Goal: Information Seeking & Learning: Learn about a topic

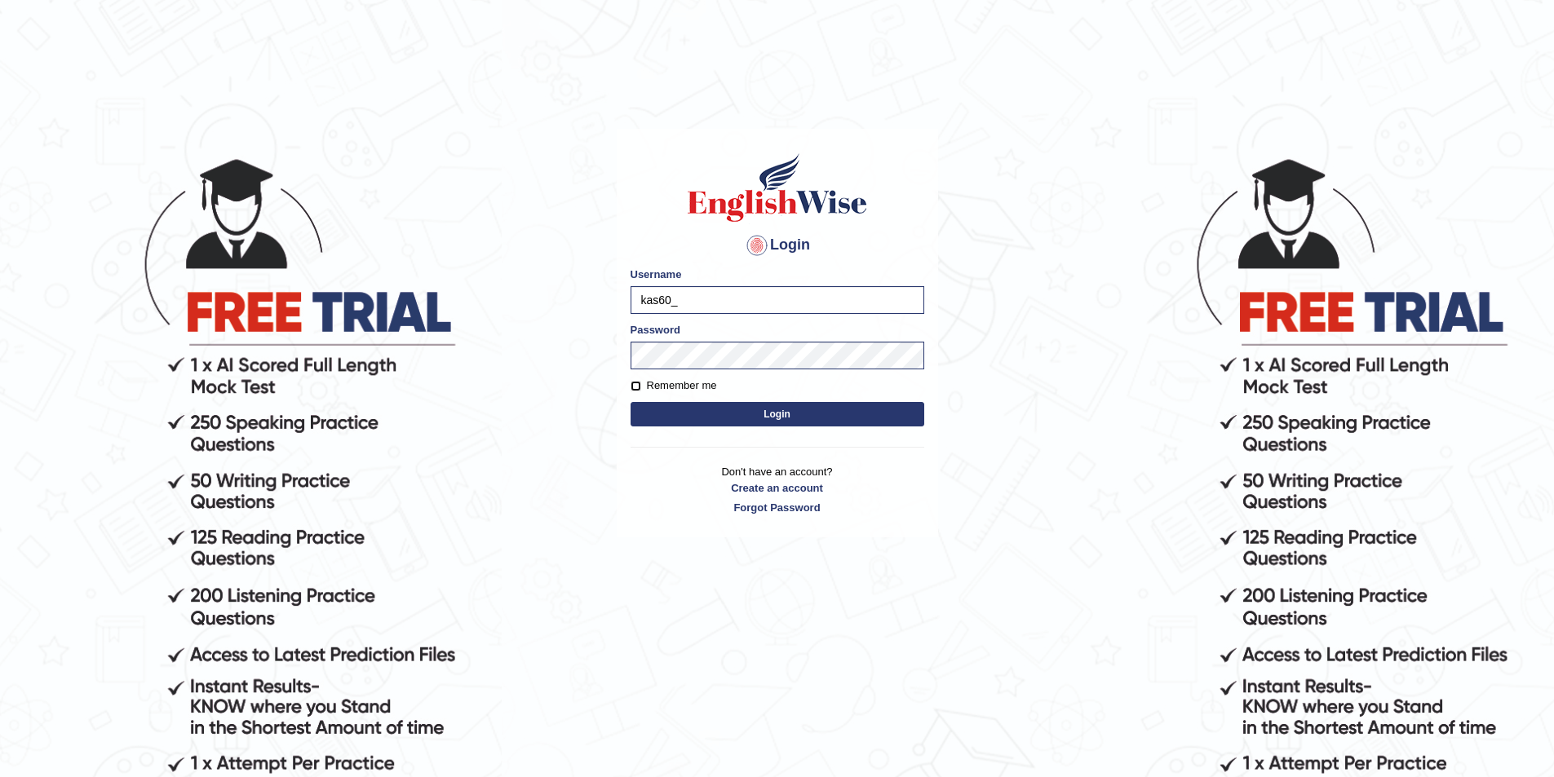
click at [638, 382] on input "Remember me" at bounding box center [636, 386] width 11 height 11
checkbox input "true"
click at [690, 403] on button "Login" at bounding box center [778, 414] width 294 height 24
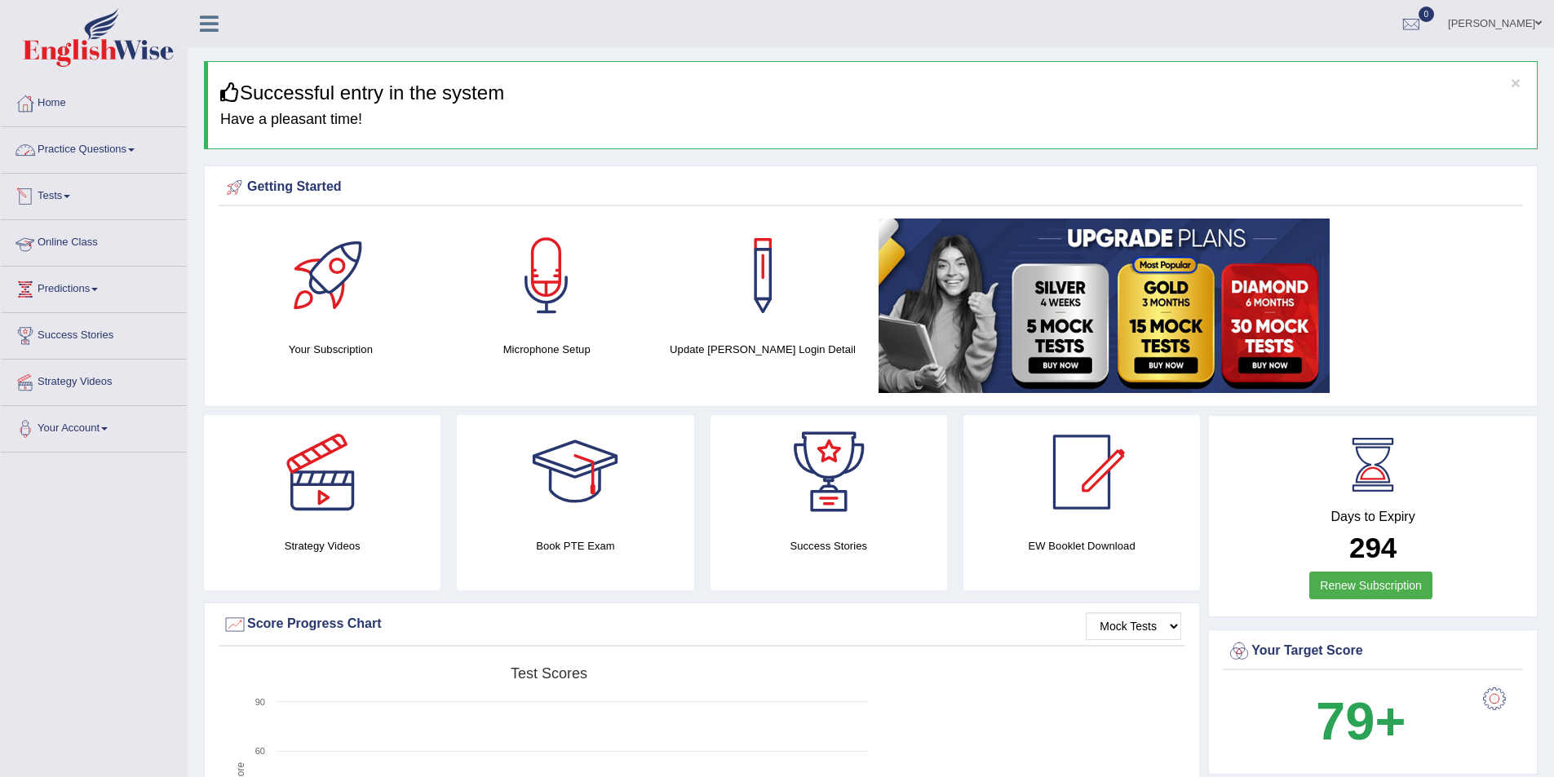
click at [79, 153] on link "Practice Questions" at bounding box center [94, 147] width 186 height 41
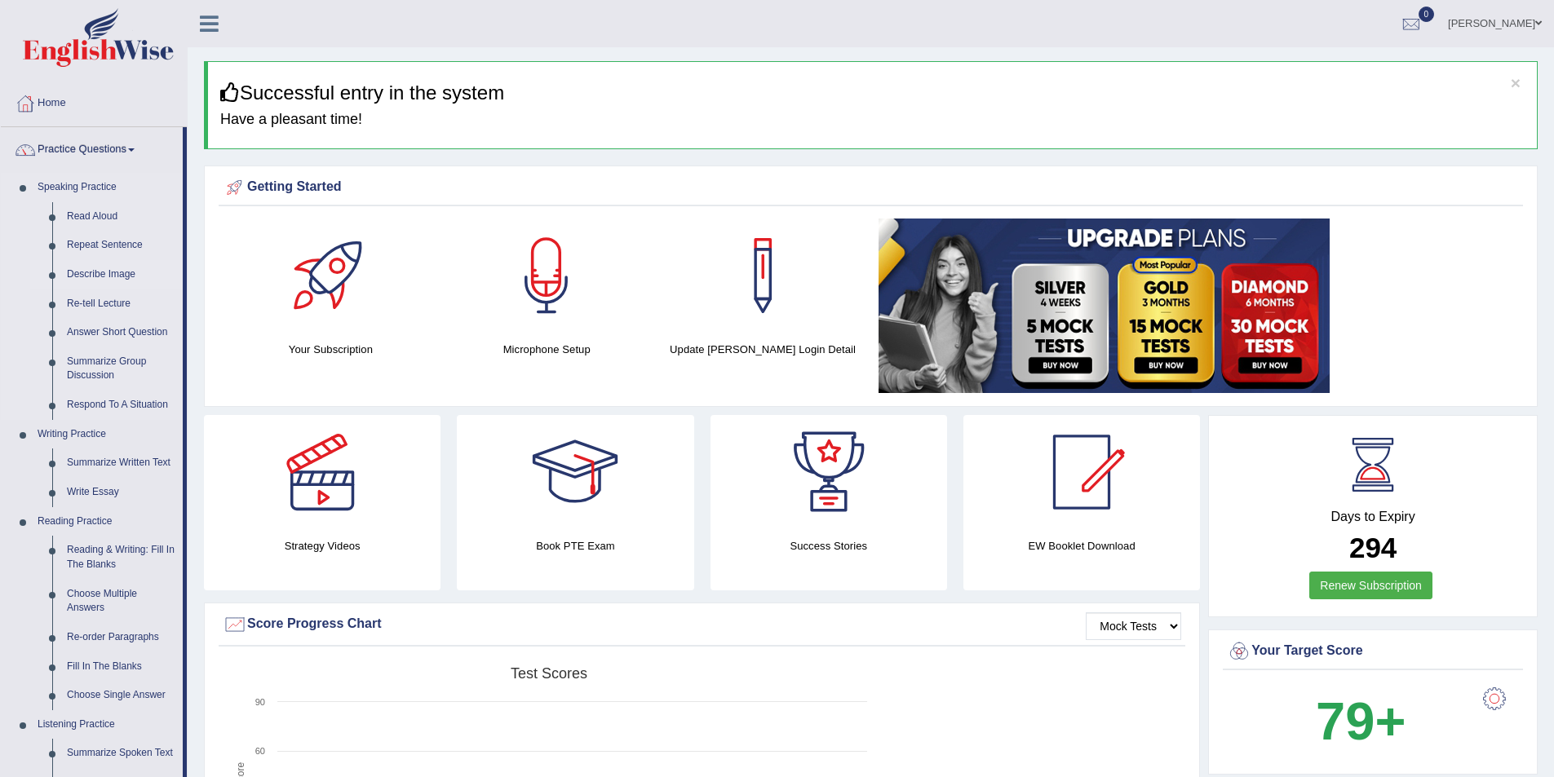
click at [104, 272] on link "Describe Image" at bounding box center [121, 274] width 123 height 29
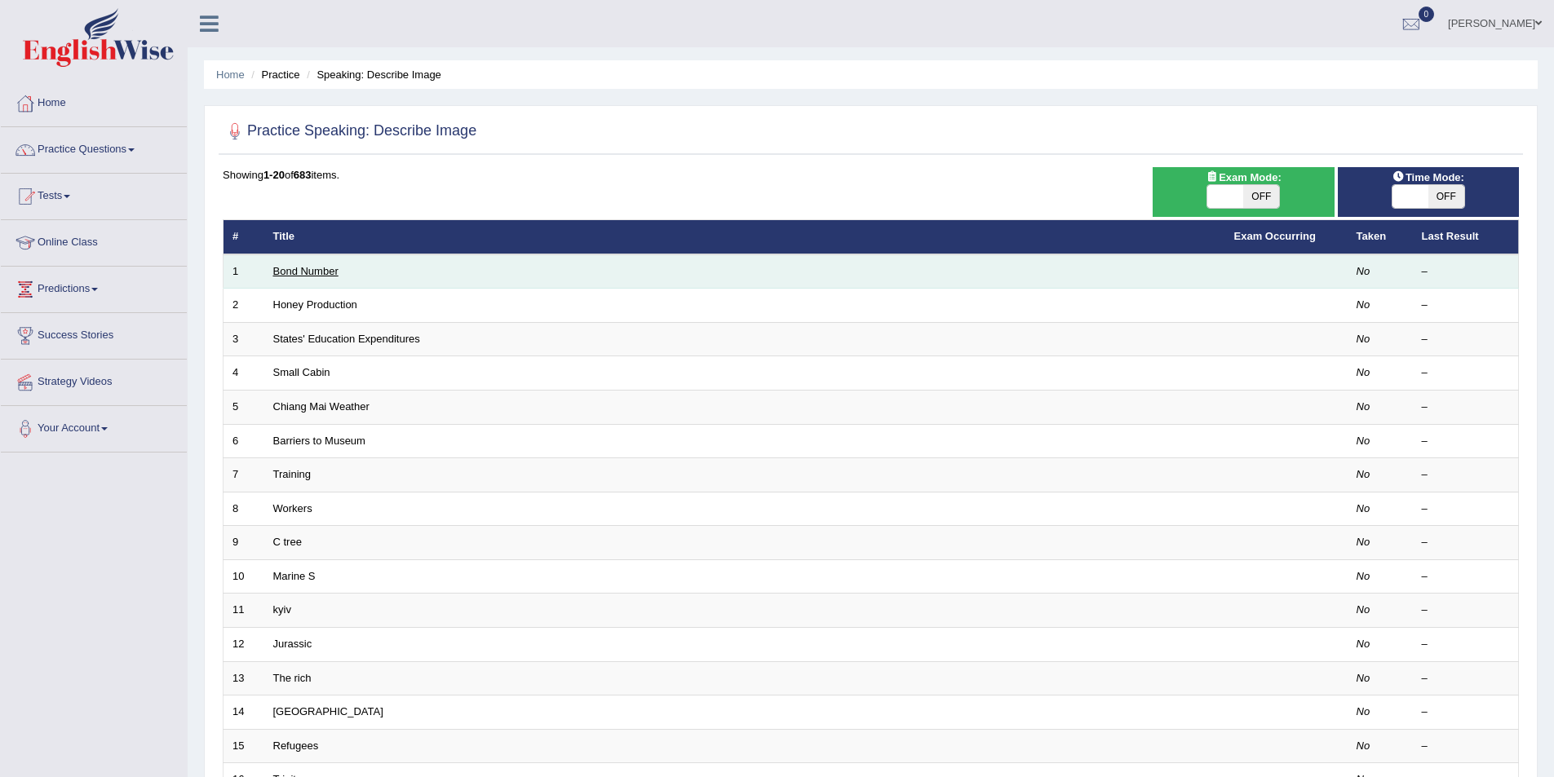
click at [314, 273] on link "Bond Number" at bounding box center [305, 271] width 65 height 12
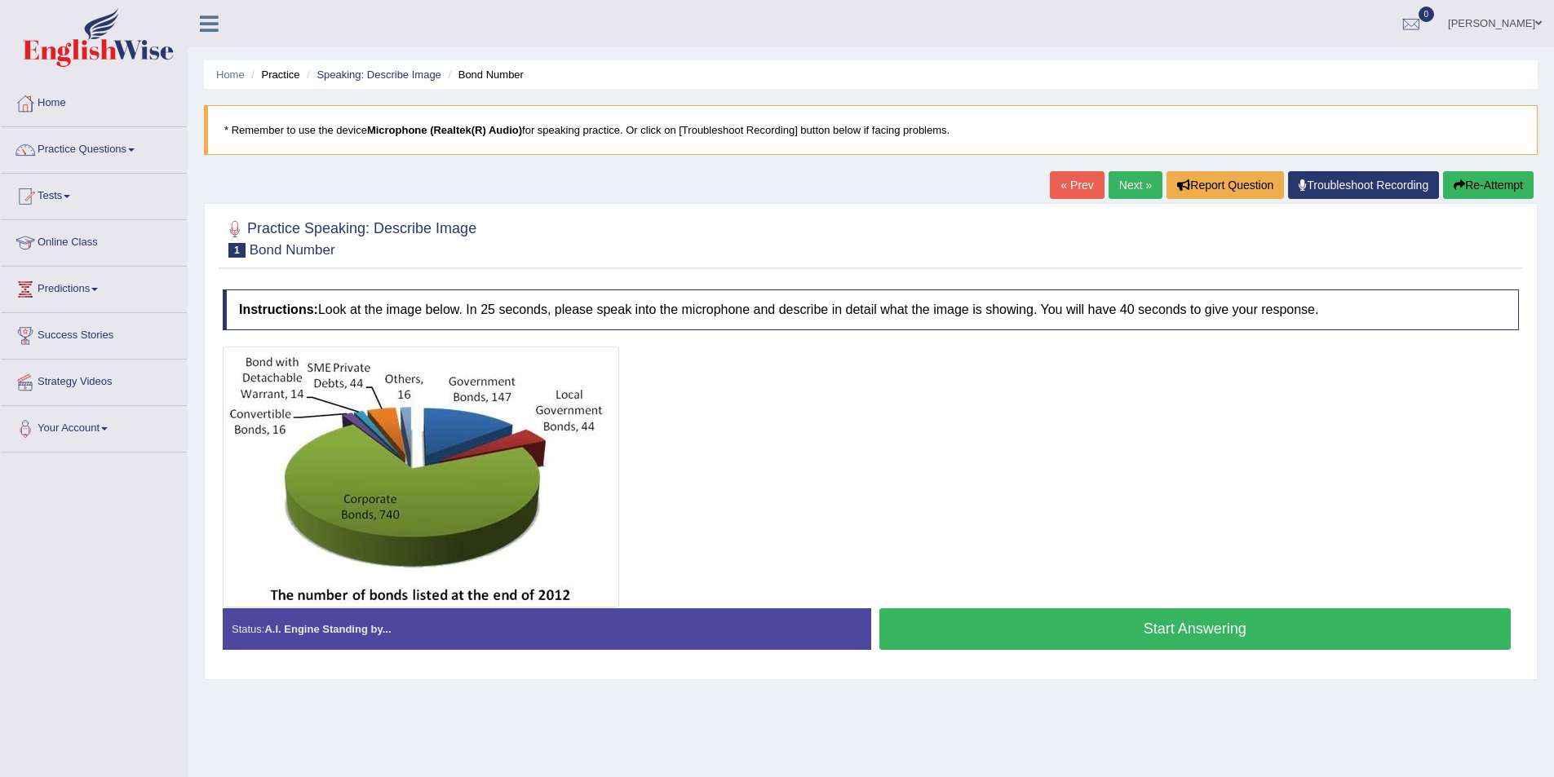
click at [1103, 628] on button "Start Answering" at bounding box center [1195, 630] width 632 height 42
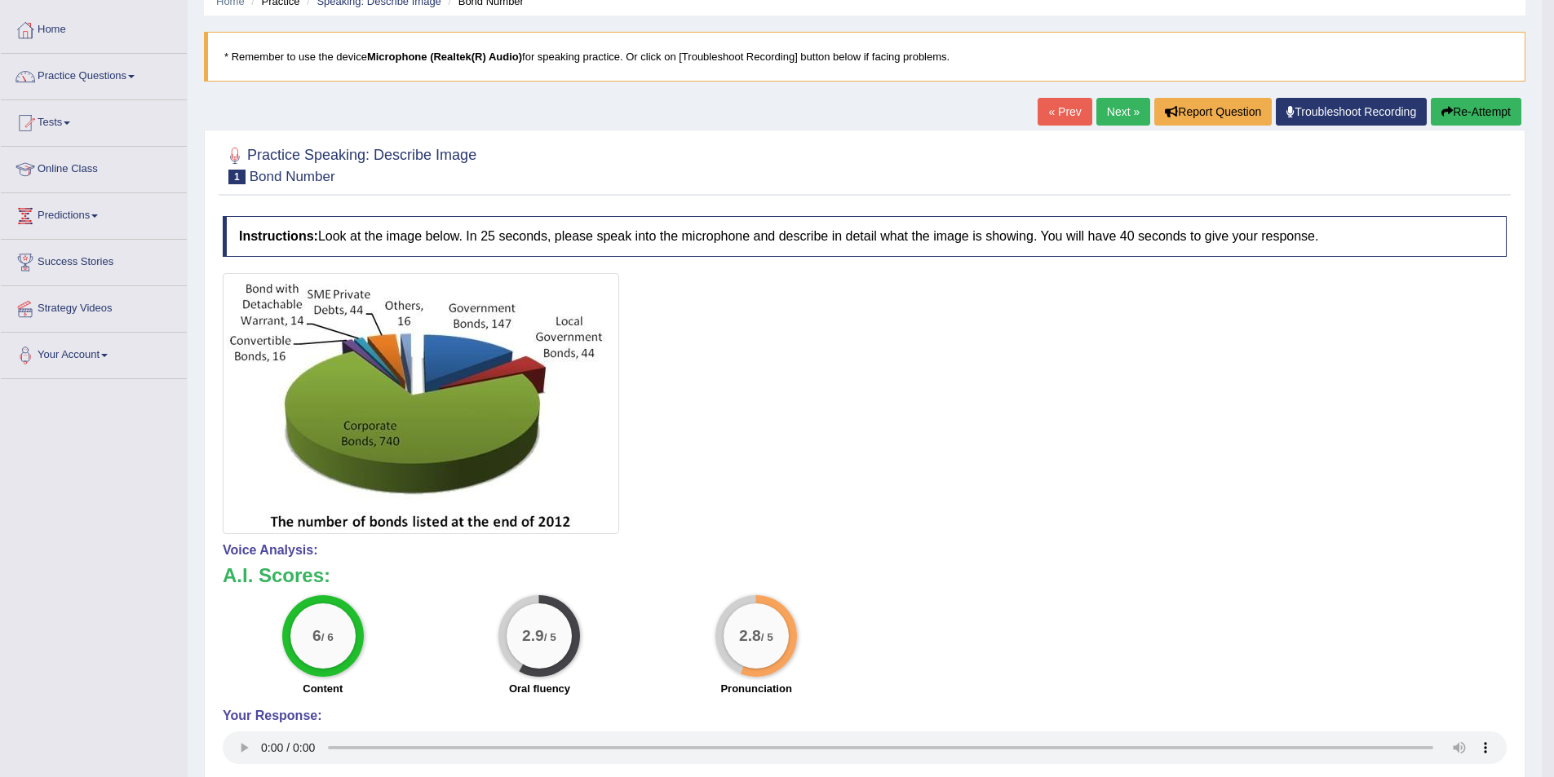
scroll to position [57, 0]
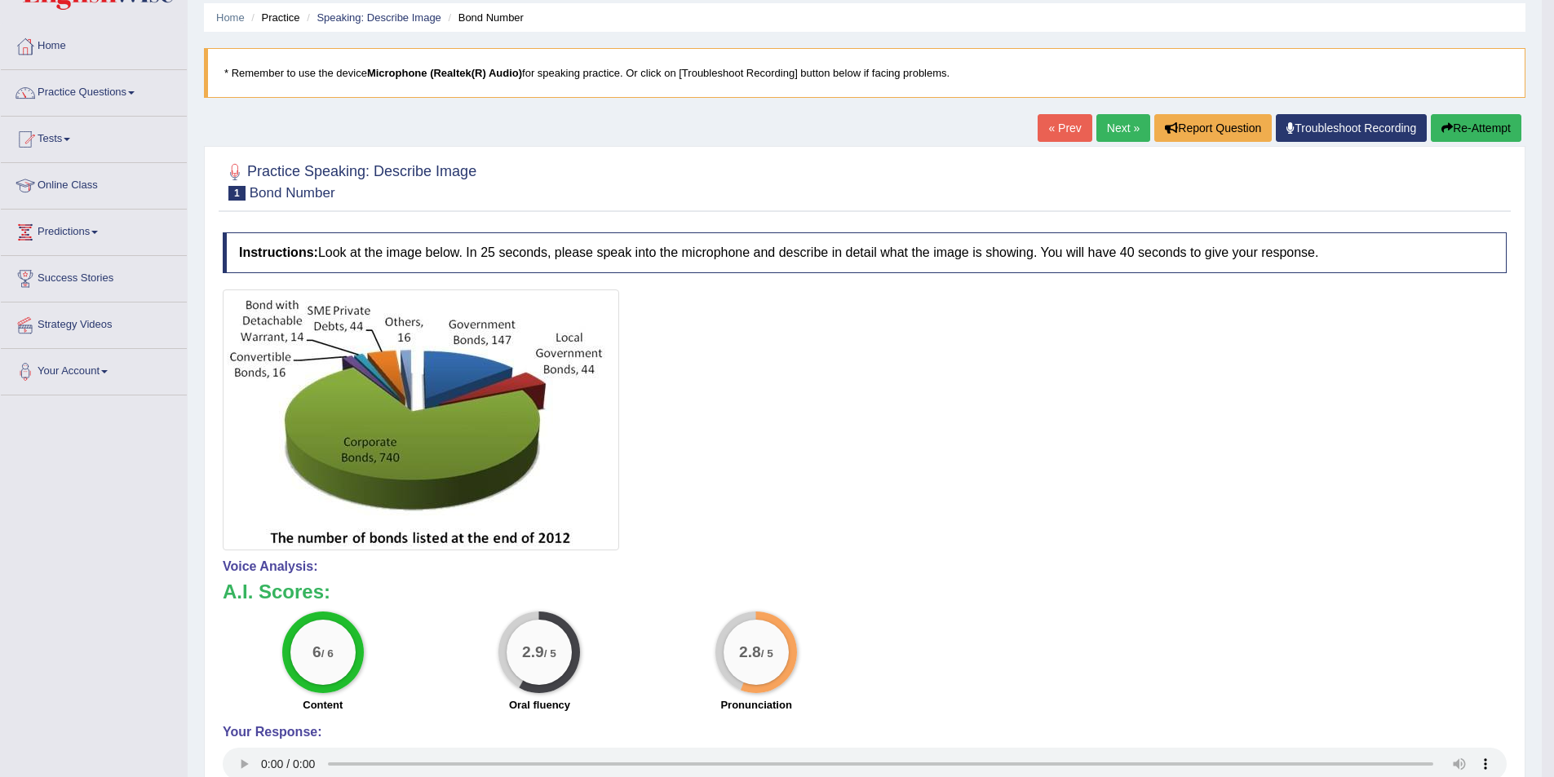
click at [135, 93] on span at bounding box center [131, 92] width 7 height 3
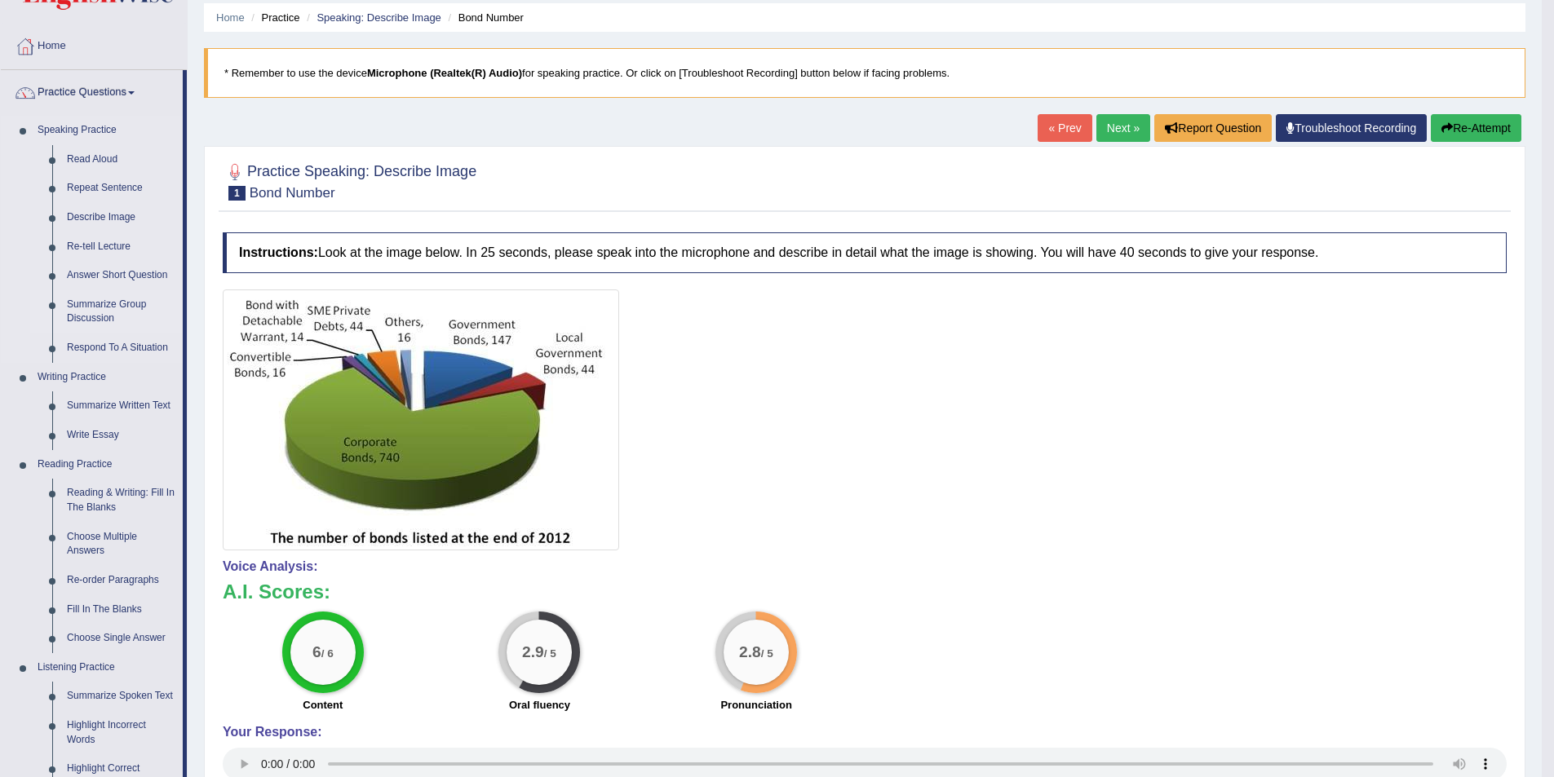
click at [77, 311] on link "Summarize Group Discussion" at bounding box center [121, 311] width 123 height 43
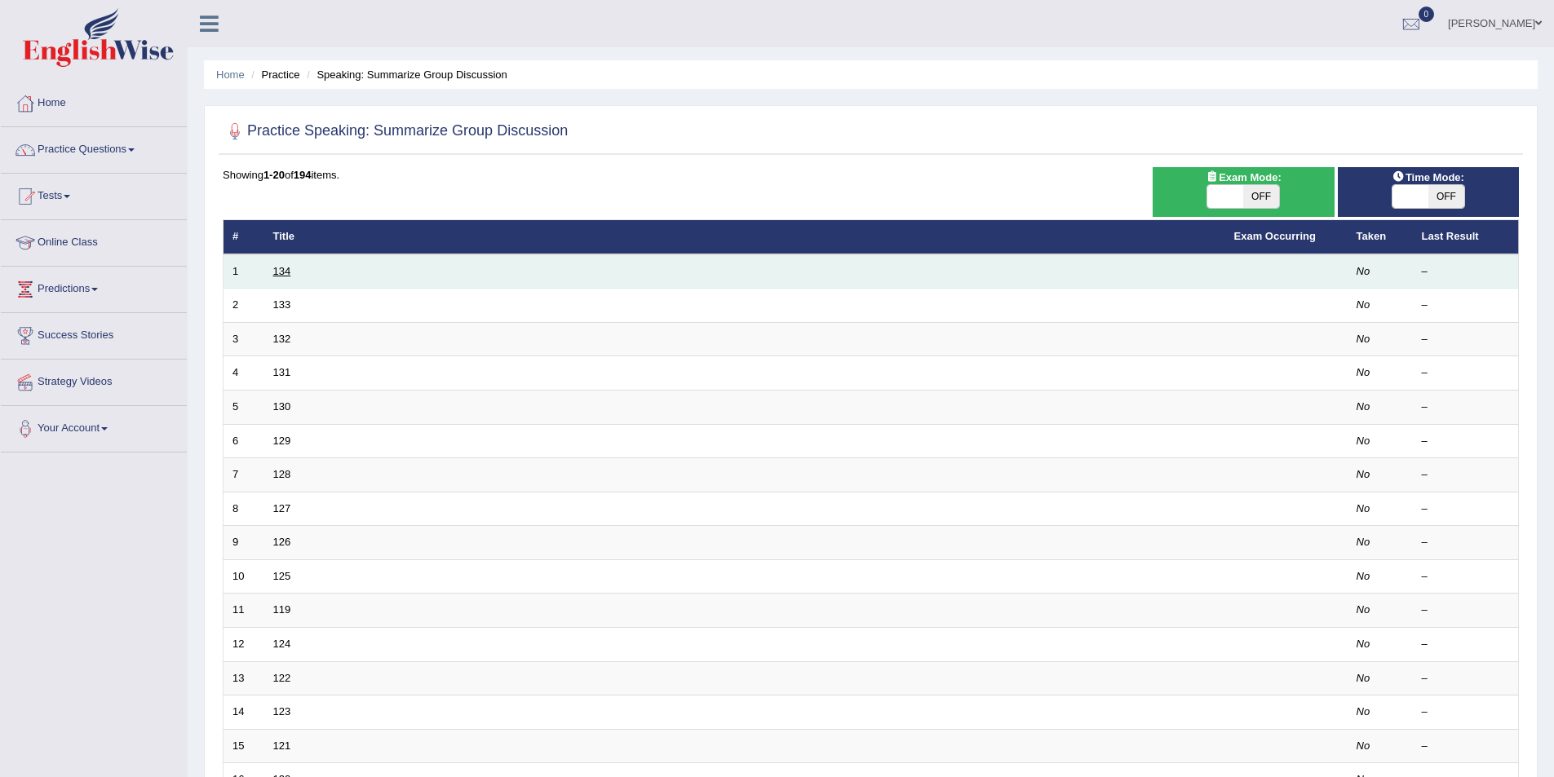
click at [285, 274] on link "134" at bounding box center [282, 271] width 18 height 12
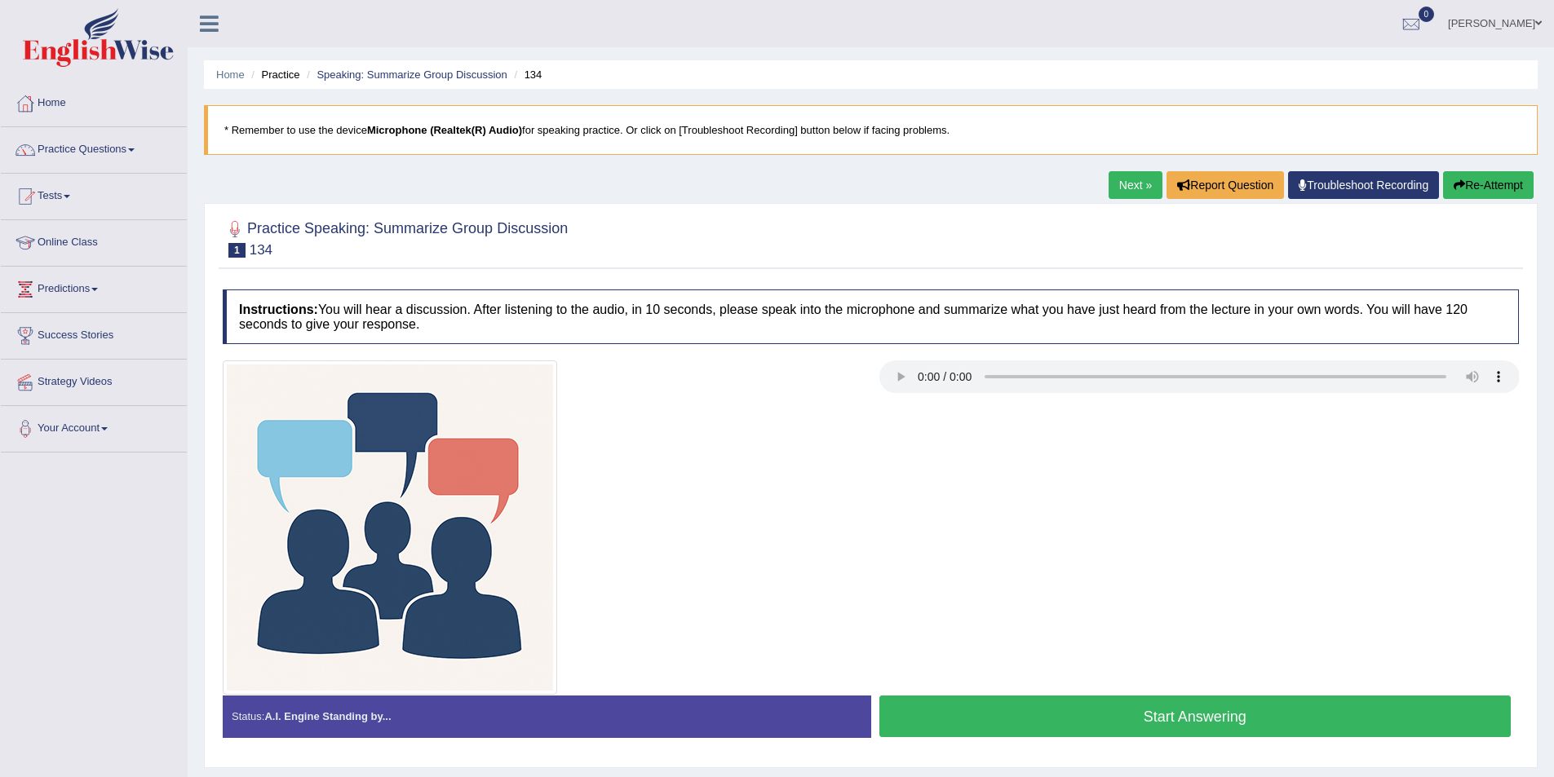
click at [1074, 720] on button "Start Answering" at bounding box center [1195, 717] width 632 height 42
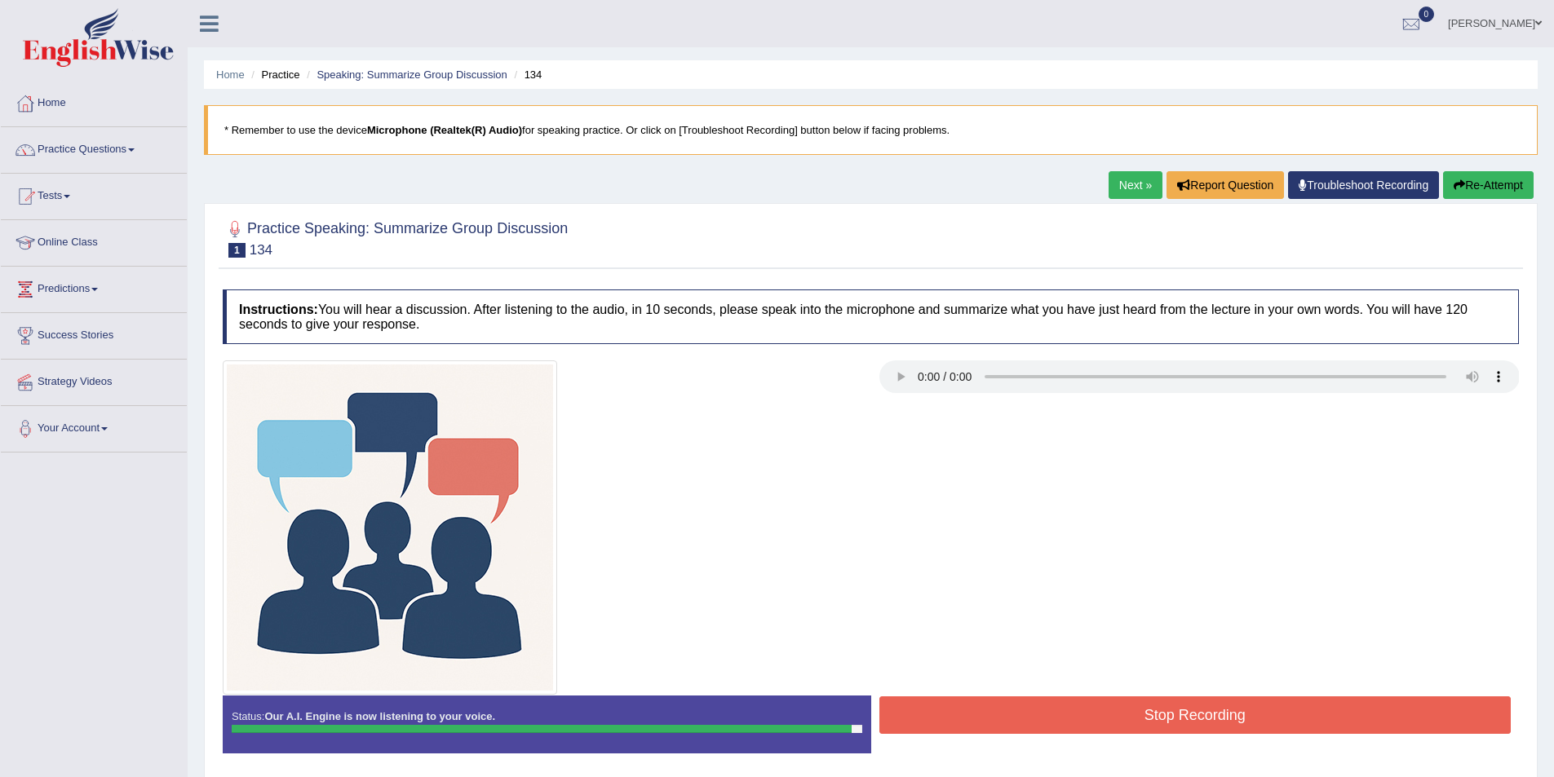
click at [1059, 705] on button "Stop Recording" at bounding box center [1195, 716] width 632 height 38
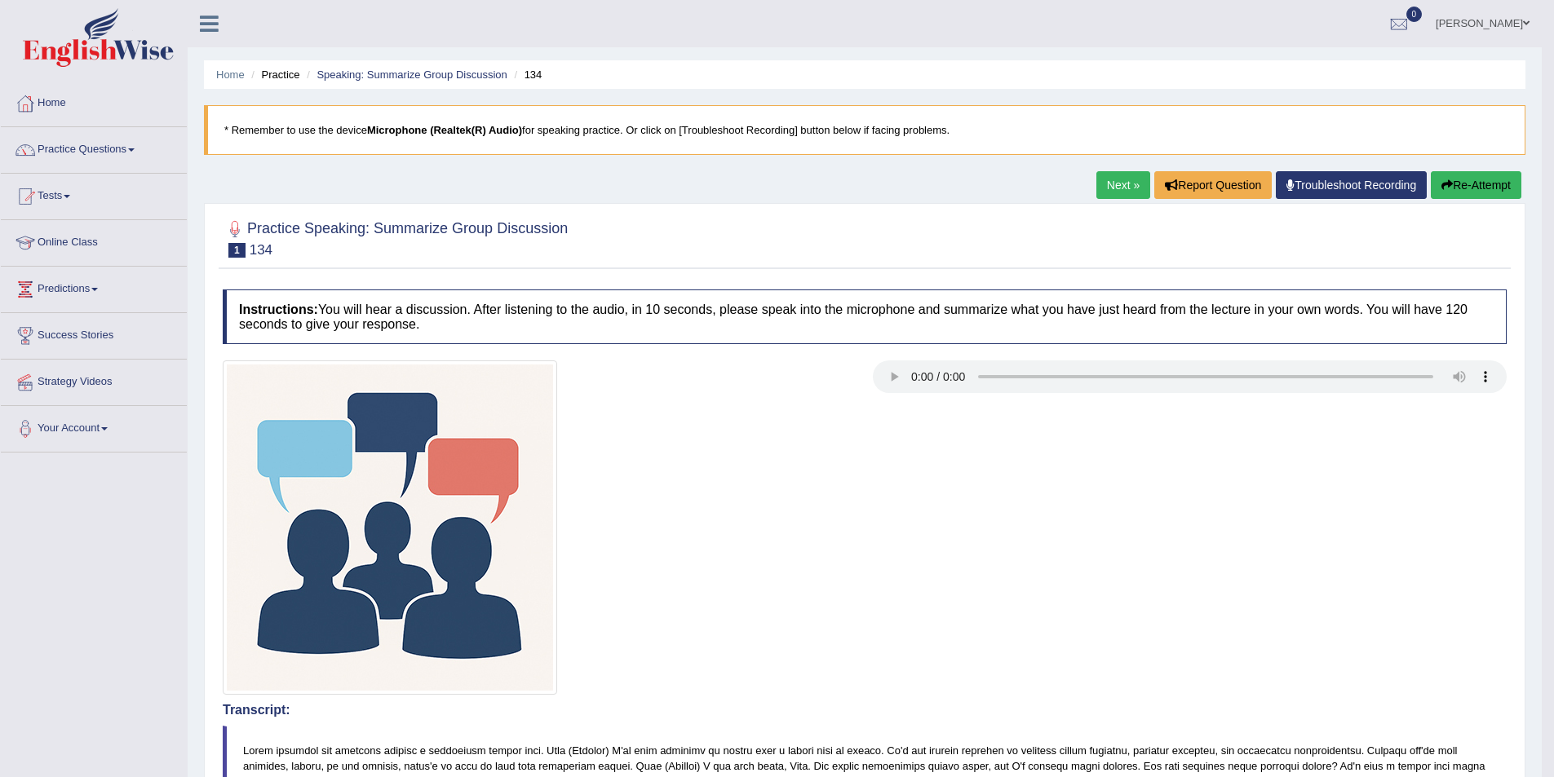
click at [1459, 194] on button "Re-Attempt" at bounding box center [1476, 185] width 91 height 28
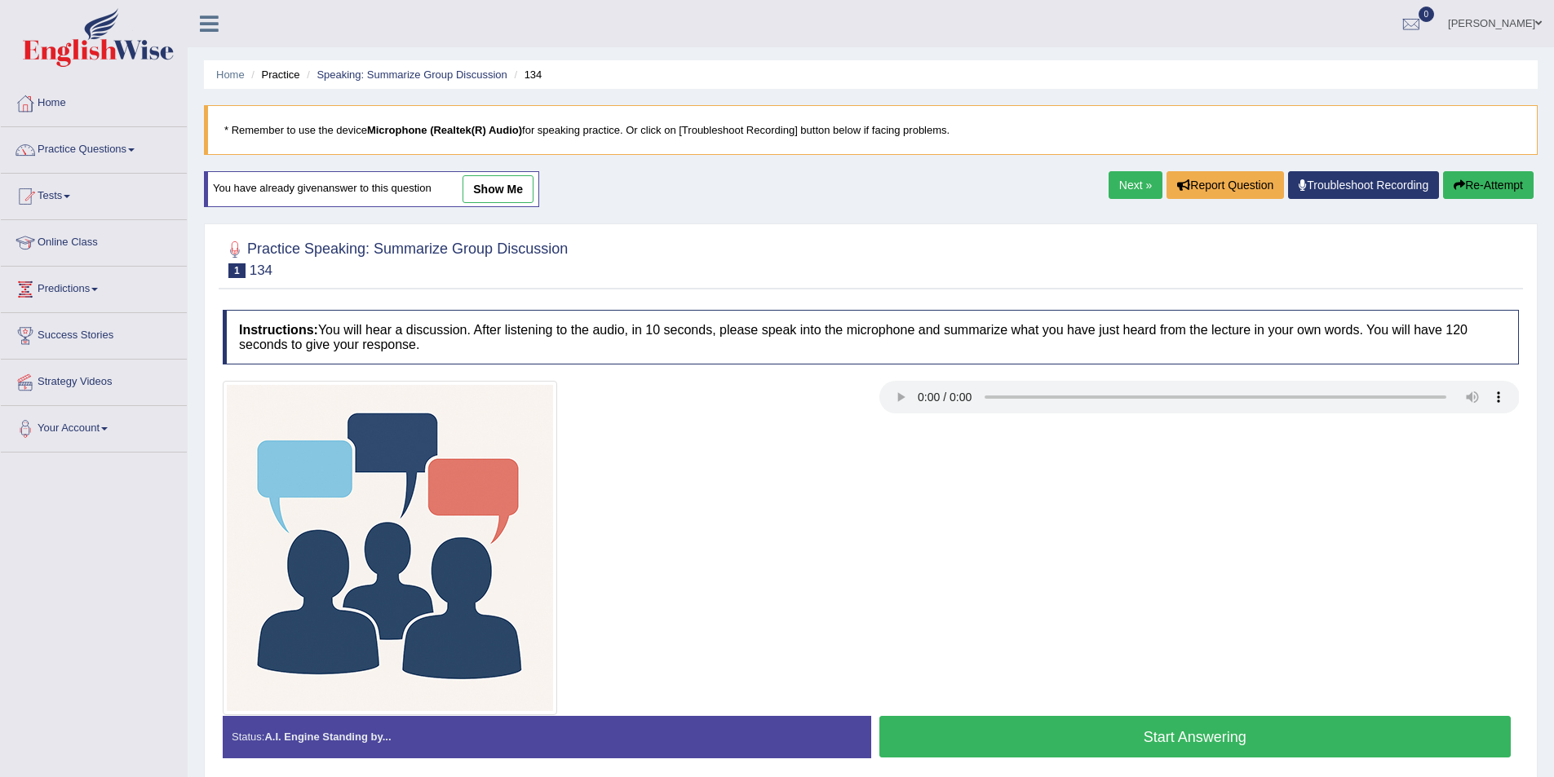
click at [1154, 736] on button "Start Answering" at bounding box center [1195, 737] width 632 height 42
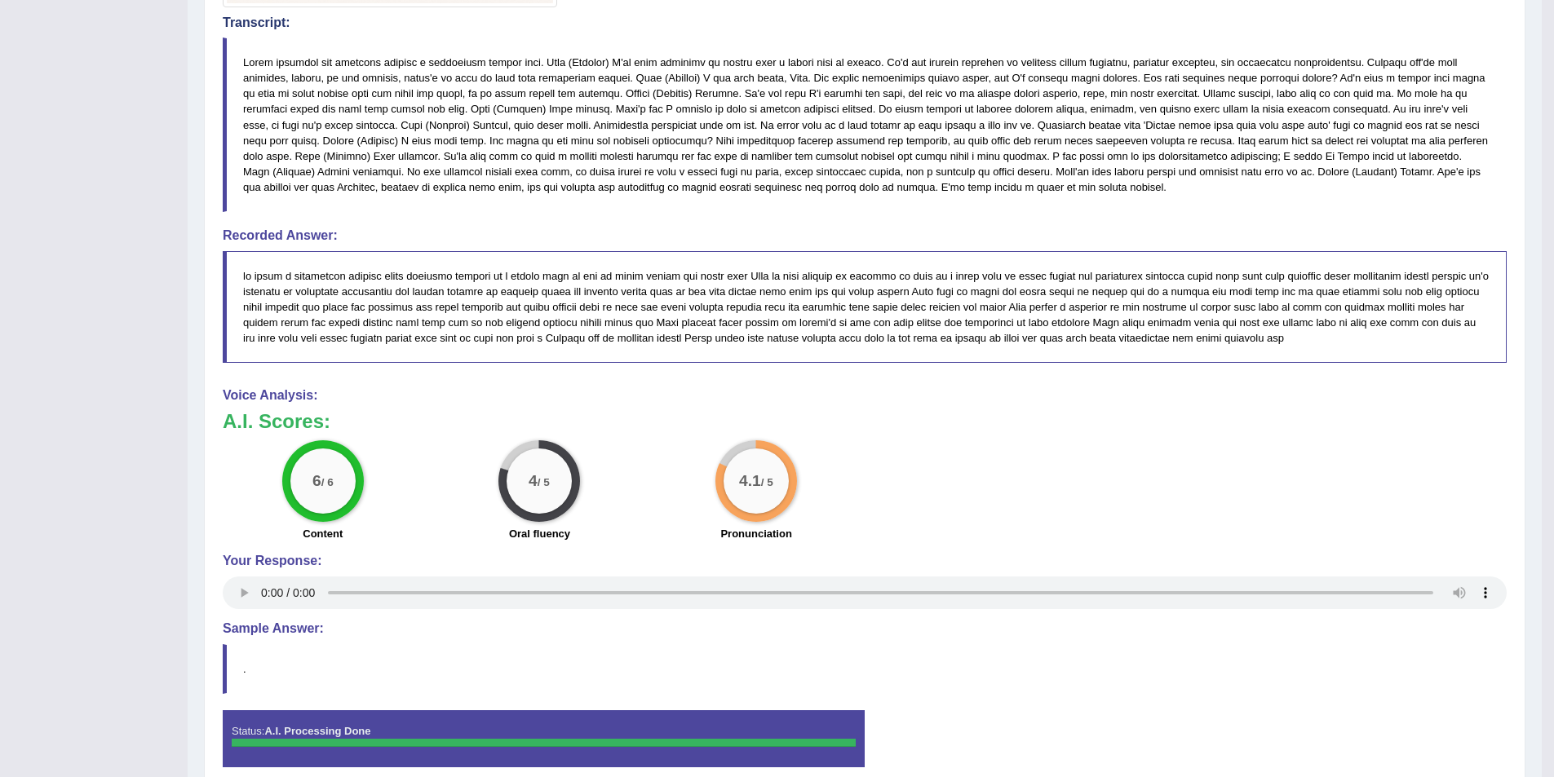
scroll to position [734, 0]
